Goal: Task Accomplishment & Management: Manage account settings

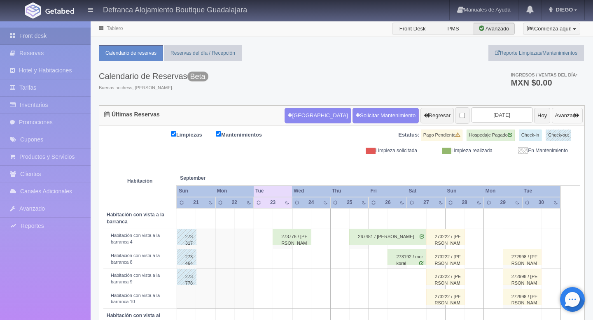
click at [552, 112] on button "Avanzar" at bounding box center [567, 116] width 31 height 16
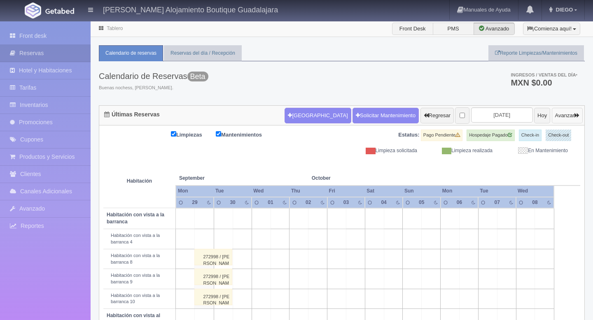
click at [554, 115] on button "Avanzar" at bounding box center [567, 116] width 31 height 16
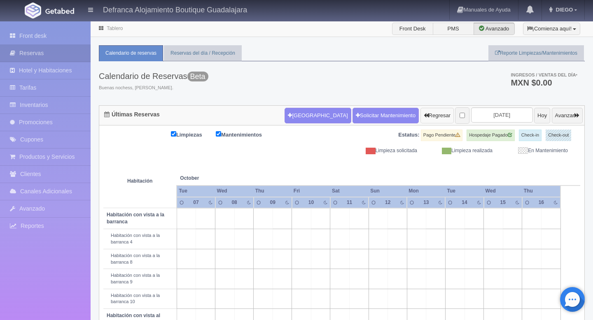
click at [420, 115] on button "Regresar" at bounding box center [436, 116] width 33 height 16
click at [420, 116] on button "Regresar" at bounding box center [436, 116] width 33 height 16
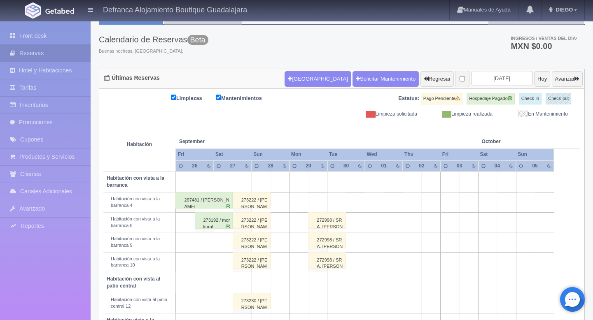
scroll to position [32, 0]
